Goal: Information Seeking & Learning: Find specific fact

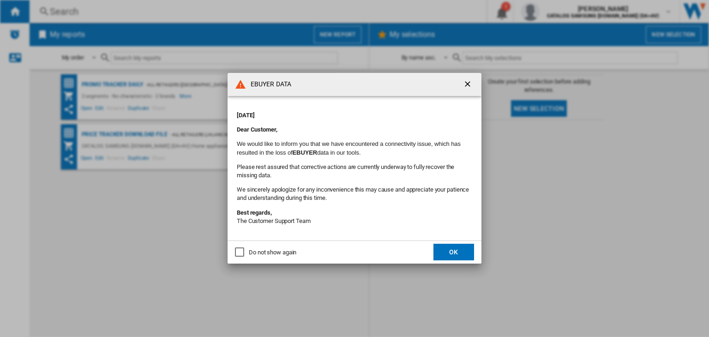
click at [465, 84] on ng-md-icon "getI18NText('BUTTONS.CLOSE_DIALOG')" at bounding box center [468, 84] width 11 height 11
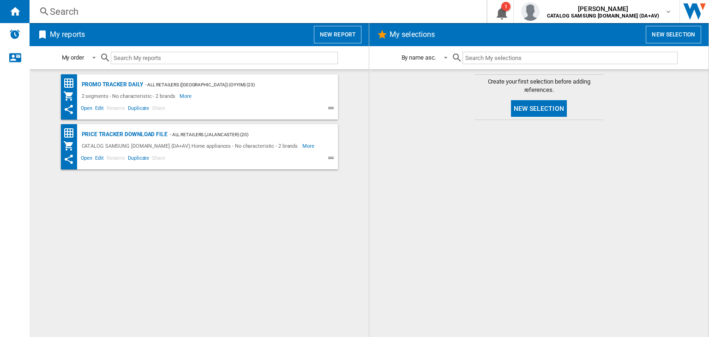
click at [82, 7] on div "Search" at bounding box center [256, 11] width 413 height 13
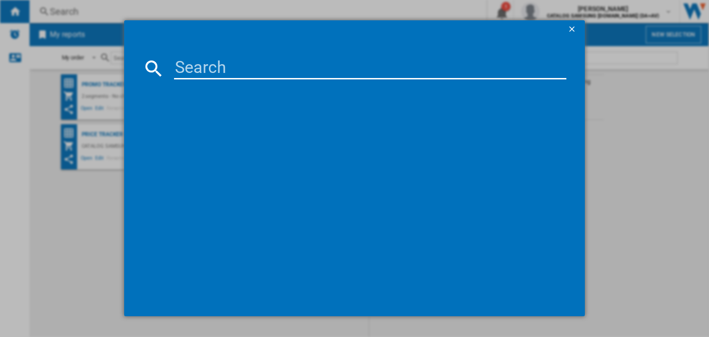
click at [229, 56] on md-dialog-content at bounding box center [354, 178] width 461 height 278
click at [196, 70] on input at bounding box center [370, 68] width 392 height 22
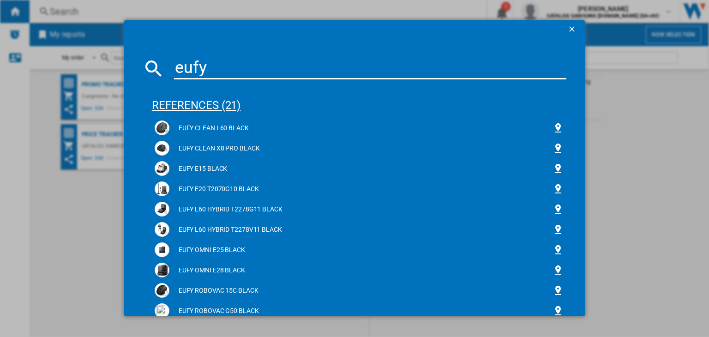
type input "eufy"
click at [216, 102] on div "references (21)" at bounding box center [359, 101] width 415 height 34
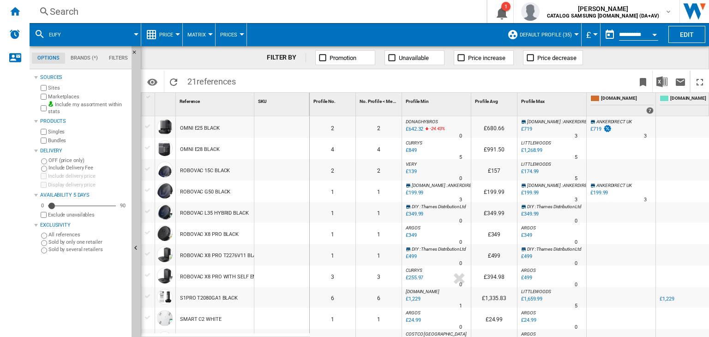
scroll to position [238, 0]
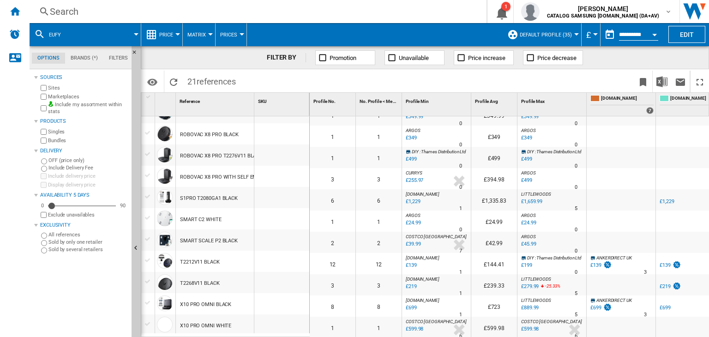
click at [87, 31] on span at bounding box center [105, 34] width 62 height 23
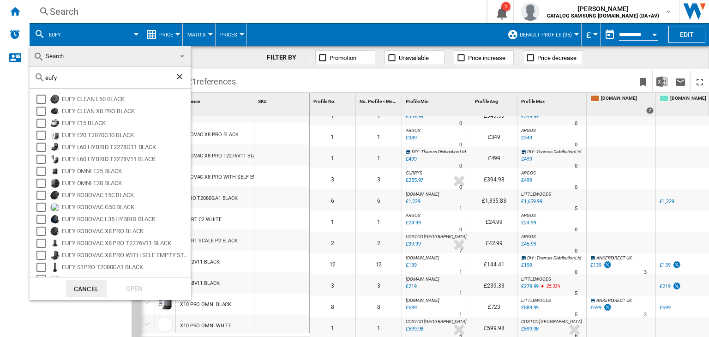
drag, startPoint x: 87, startPoint y: 80, endPoint x: 22, endPoint y: 79, distance: 64.6
click at [22, 79] on body "In order to access Insight, please log out and log in again OK NEW Search Searc…" at bounding box center [354, 168] width 709 height 337
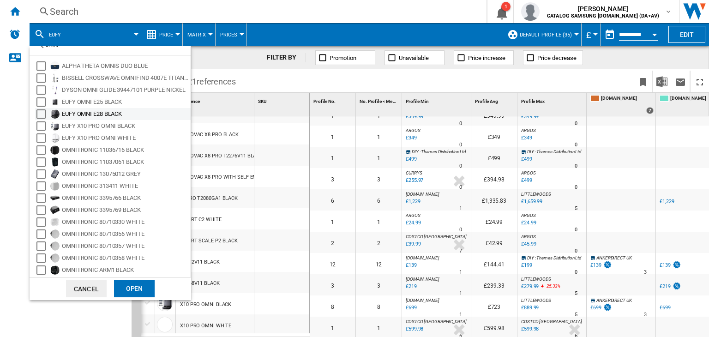
scroll to position [56, 0]
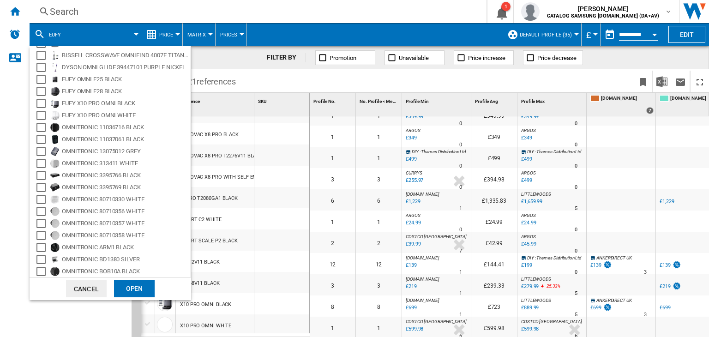
type input "omni"
click at [234, 61] on md-backdrop at bounding box center [354, 168] width 709 height 337
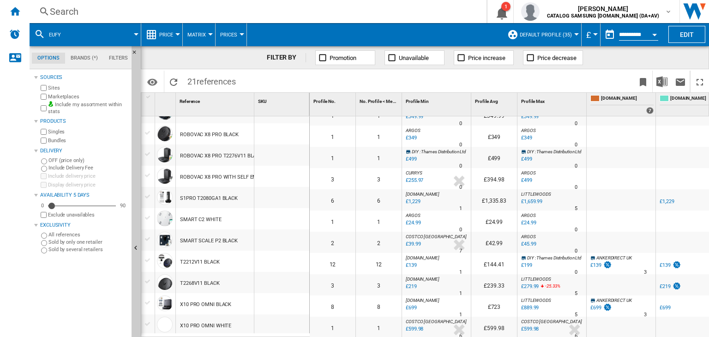
click at [78, 10] on div "Search" at bounding box center [256, 11] width 413 height 13
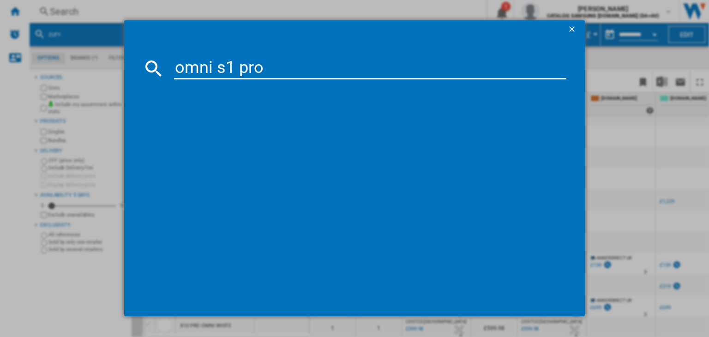
type input "omni s1 pro"
